Goal: Task Accomplishment & Management: Complete application form

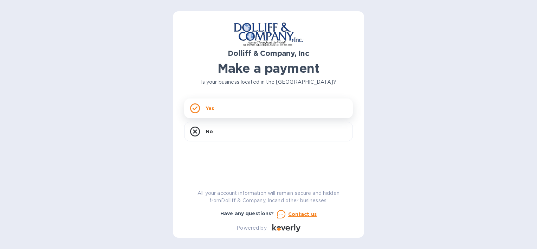
click at [200, 110] on div "Yes" at bounding box center [268, 108] width 169 height 20
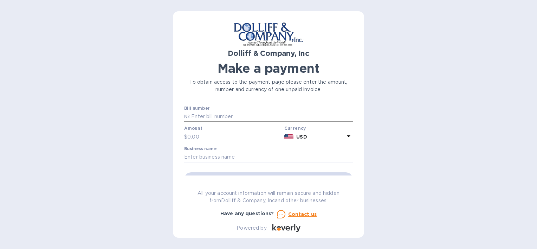
click at [205, 118] on input "text" at bounding box center [271, 116] width 163 height 11
click at [185, 116] on p "№" at bounding box center [187, 116] width 6 height 7
paste input "876960"
type input "876960"
click at [189, 115] on p "№" at bounding box center [187, 116] width 6 height 7
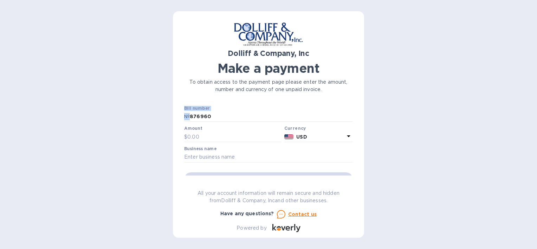
drag, startPoint x: 188, startPoint y: 116, endPoint x: 178, endPoint y: 116, distance: 10.5
click at [178, 116] on div "Dolliff & Company, Inc Make a payment To obtain access to the payment page plea…" at bounding box center [268, 124] width 191 height 226
drag, startPoint x: 178, startPoint y: 116, endPoint x: 205, endPoint y: 133, distance: 32.5
click at [205, 133] on input "text" at bounding box center [234, 136] width 94 height 11
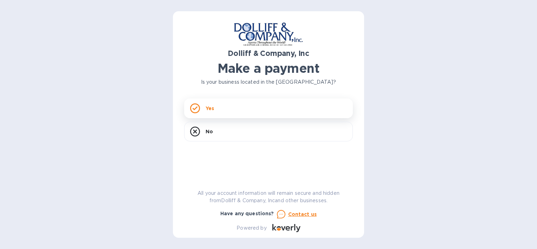
click at [209, 106] on p "Yes" at bounding box center [209, 108] width 8 height 7
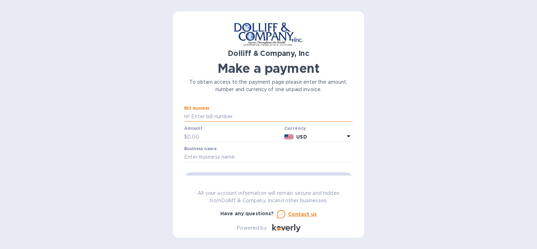
click at [191, 116] on input "text" at bounding box center [271, 116] width 163 height 11
click at [185, 117] on p "№" at bounding box center [187, 116] width 6 height 7
click at [238, 156] on input "text" at bounding box center [268, 157] width 169 height 11
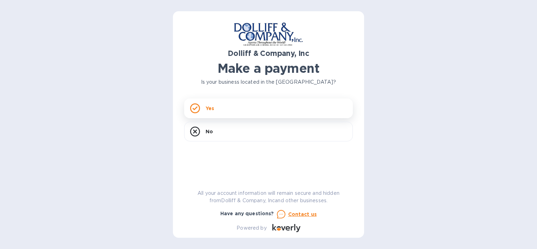
click at [196, 107] on icon at bounding box center [194, 108] width 5 height 4
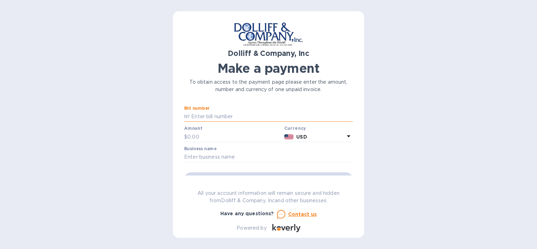
click at [212, 114] on input "text" at bounding box center [271, 116] width 163 height 11
click at [185, 115] on p "№" at bounding box center [187, 116] width 6 height 7
click at [187, 115] on p "№" at bounding box center [187, 116] width 6 height 7
click at [187, 112] on div "№" at bounding box center [268, 116] width 169 height 11
click at [190, 117] on input "text" at bounding box center [271, 116] width 163 height 11
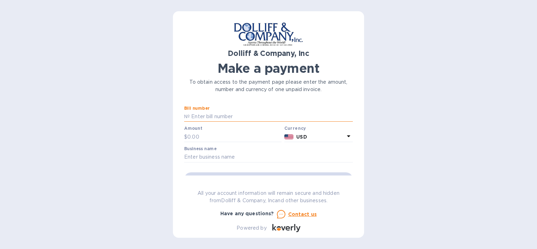
paste input "876960"
type input "876960"
click at [212, 138] on input "text" at bounding box center [234, 136] width 94 height 11
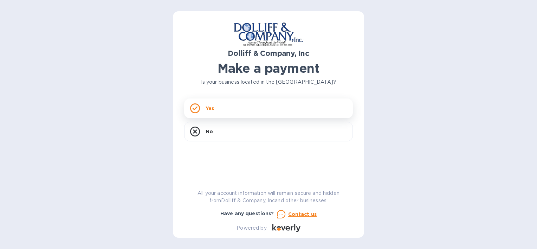
click at [198, 104] on icon at bounding box center [195, 108] width 10 height 10
